Goal: Find specific fact: Find specific fact

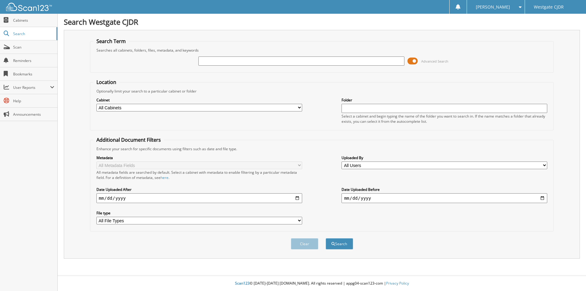
click at [215, 61] on input "text" at bounding box center [301, 60] width 206 height 9
type input "m5866xp"
click at [325, 238] on button "Search" at bounding box center [338, 243] width 27 height 11
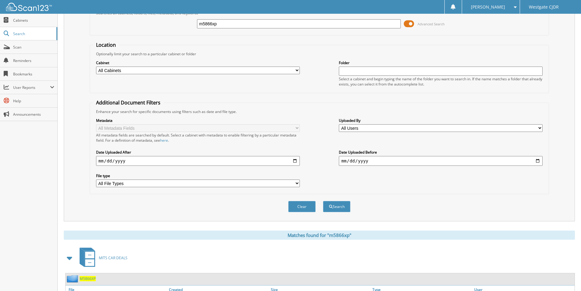
scroll to position [74, 0]
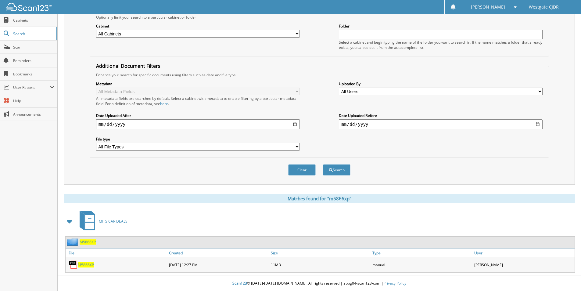
click at [84, 264] on span "M5866XP" at bounding box center [86, 264] width 16 height 5
